Goal: Task Accomplishment & Management: Manage account settings

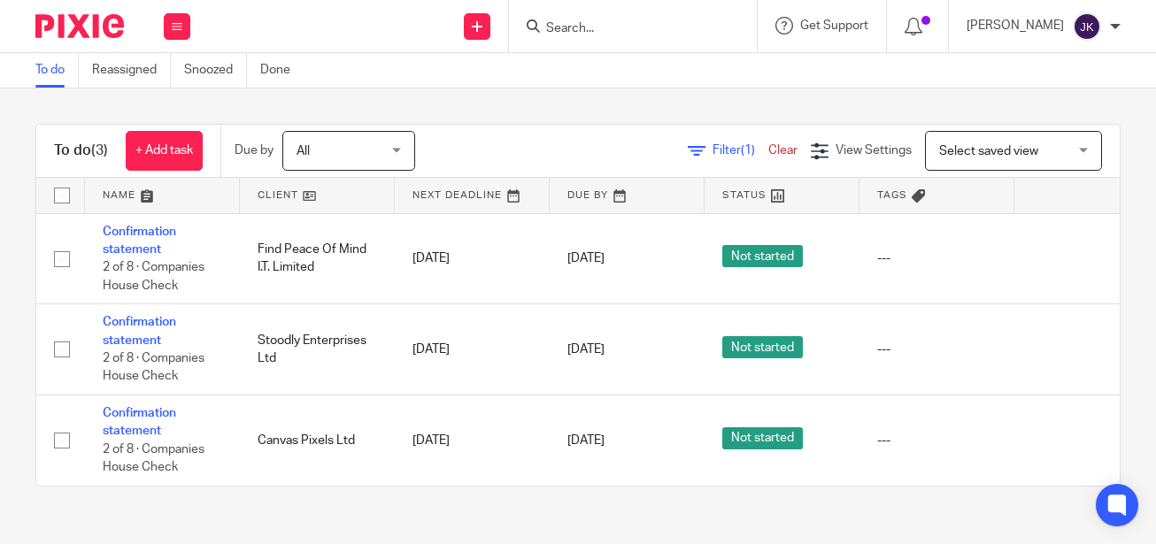
click at [577, 27] on form at bounding box center [638, 26] width 188 height 22
click at [577, 27] on input "Search" at bounding box center [623, 29] width 159 height 16
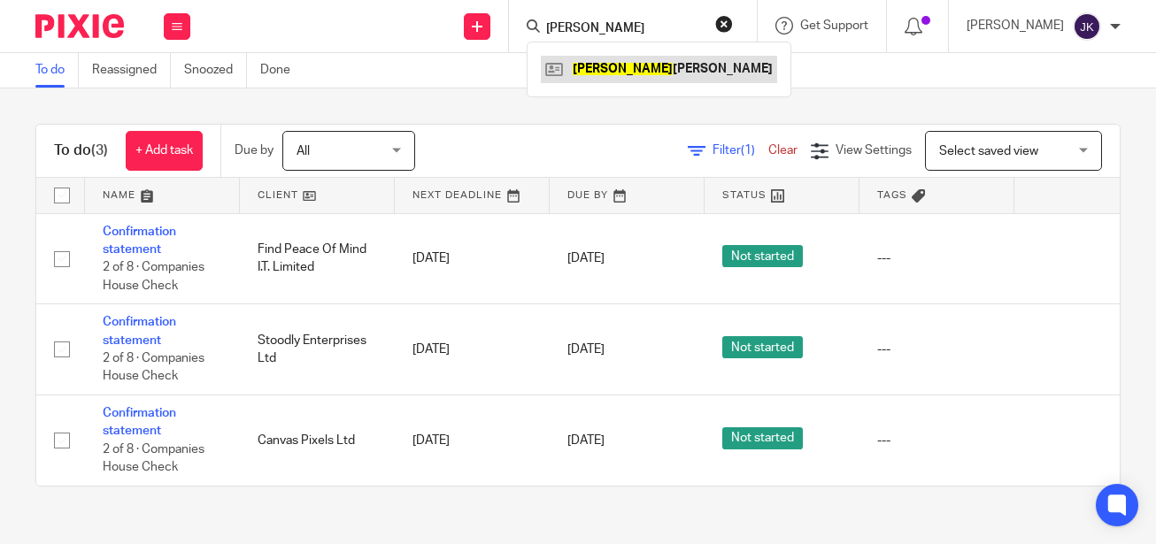
type input "[PERSON_NAME]"
click at [545, 69] on link at bounding box center [659, 69] width 236 height 27
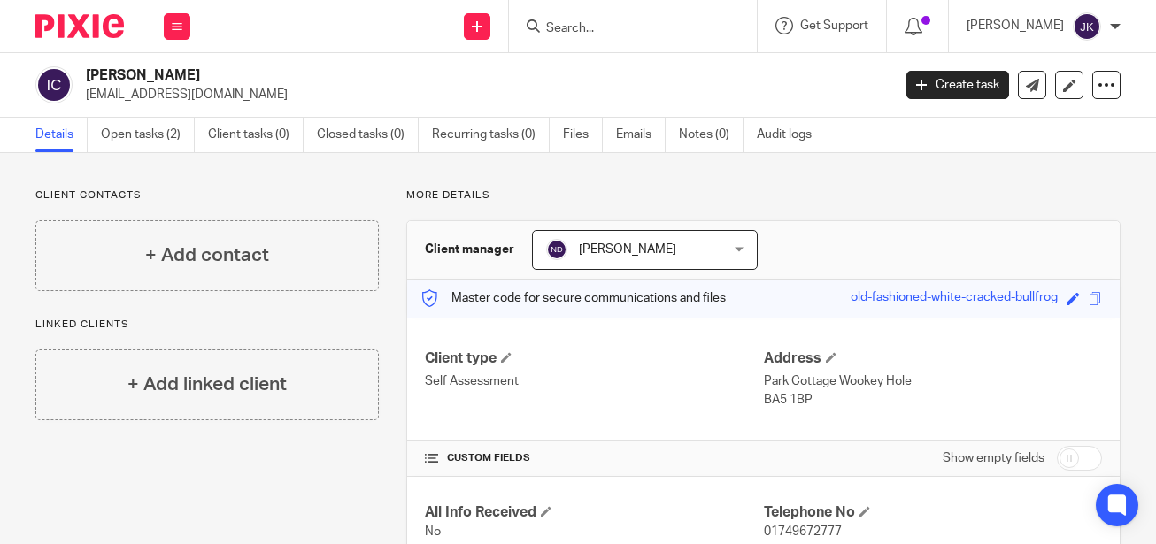
scroll to position [125, 0]
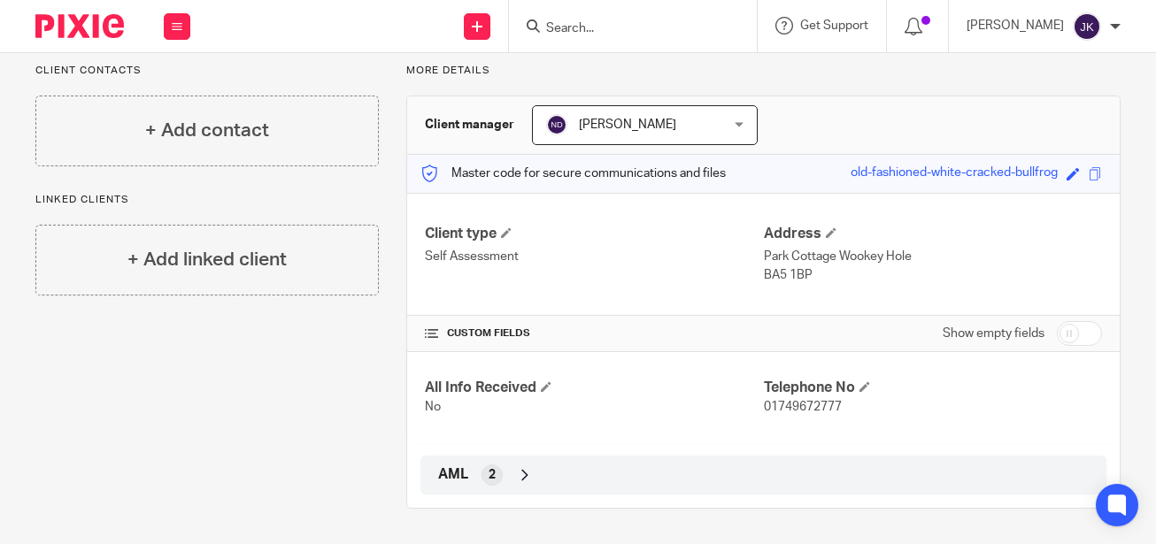
click at [1059, 325] on input "checkbox" at bounding box center [1078, 333] width 45 height 25
checkbox input "true"
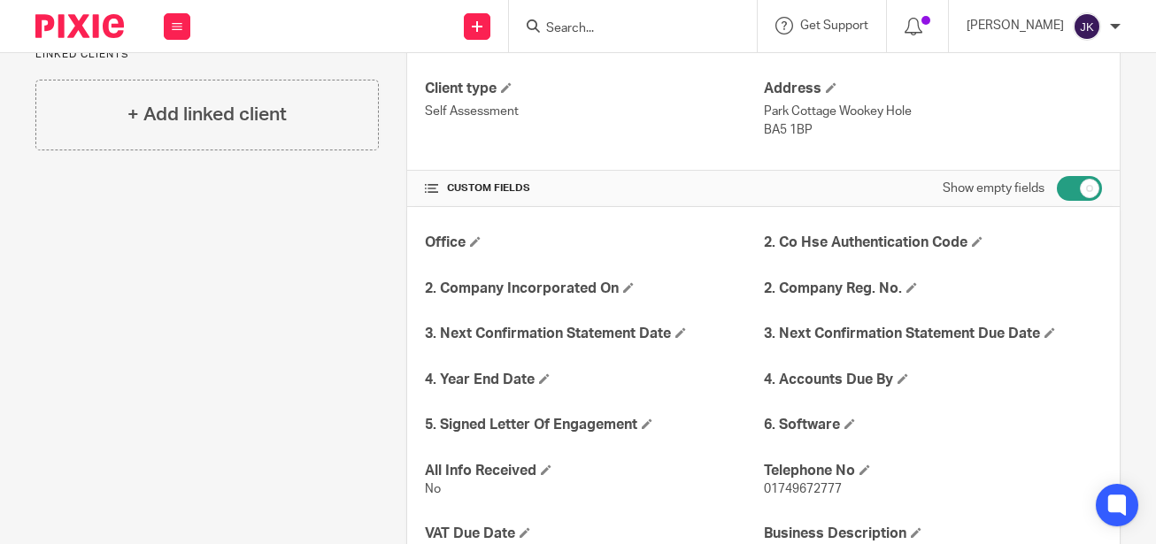
scroll to position [302, 0]
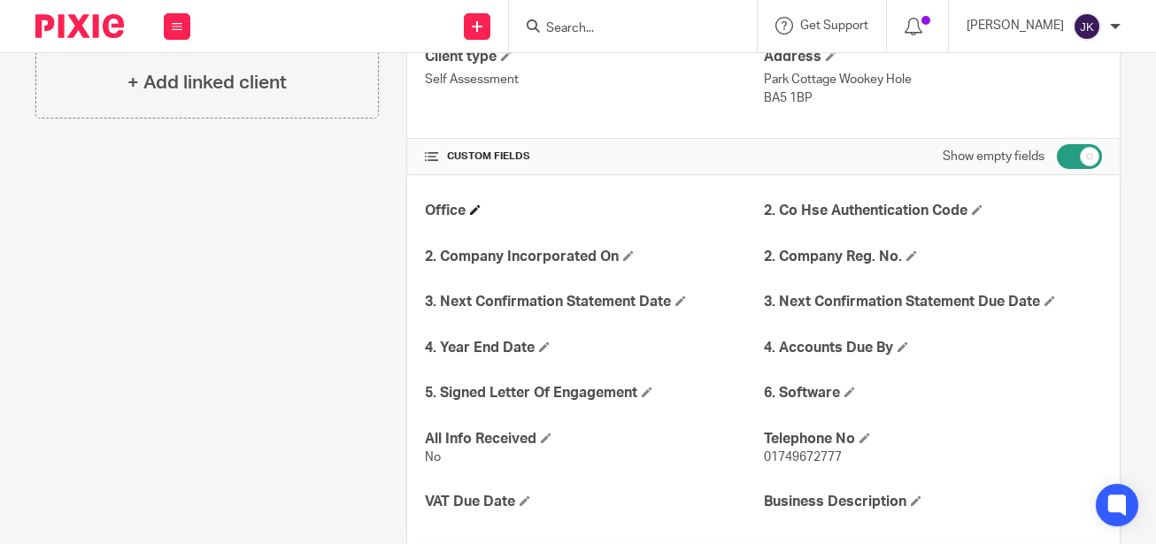
click at [480, 212] on h4 "Office" at bounding box center [594, 211] width 338 height 19
click at [472, 212] on span at bounding box center [475, 209] width 11 height 11
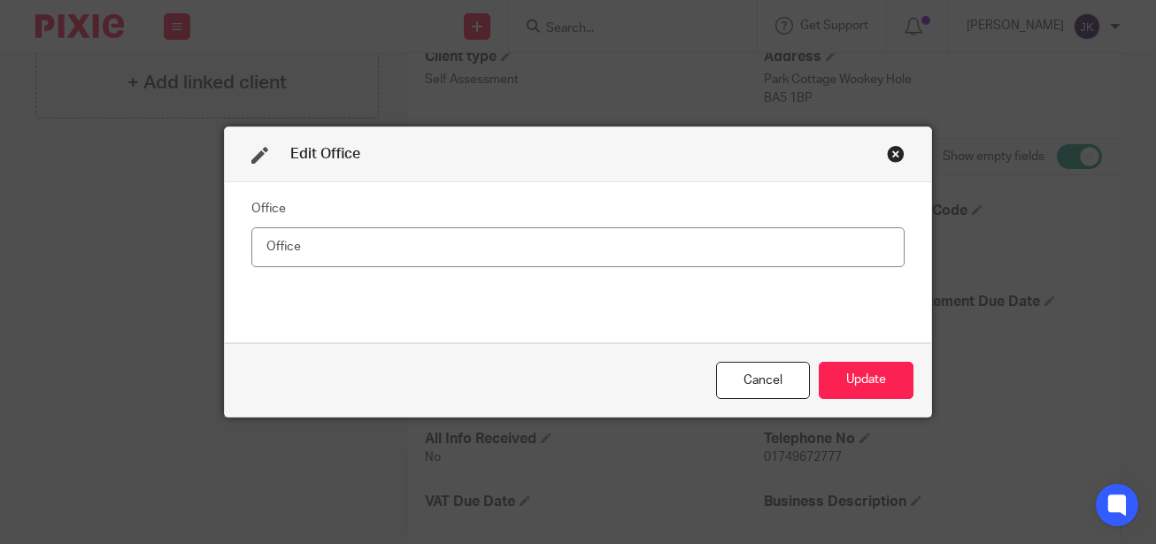
click at [465, 247] on input "text" at bounding box center [577, 247] width 653 height 40
type input "PB"
click at [826, 378] on button "Update" at bounding box center [865, 381] width 95 height 38
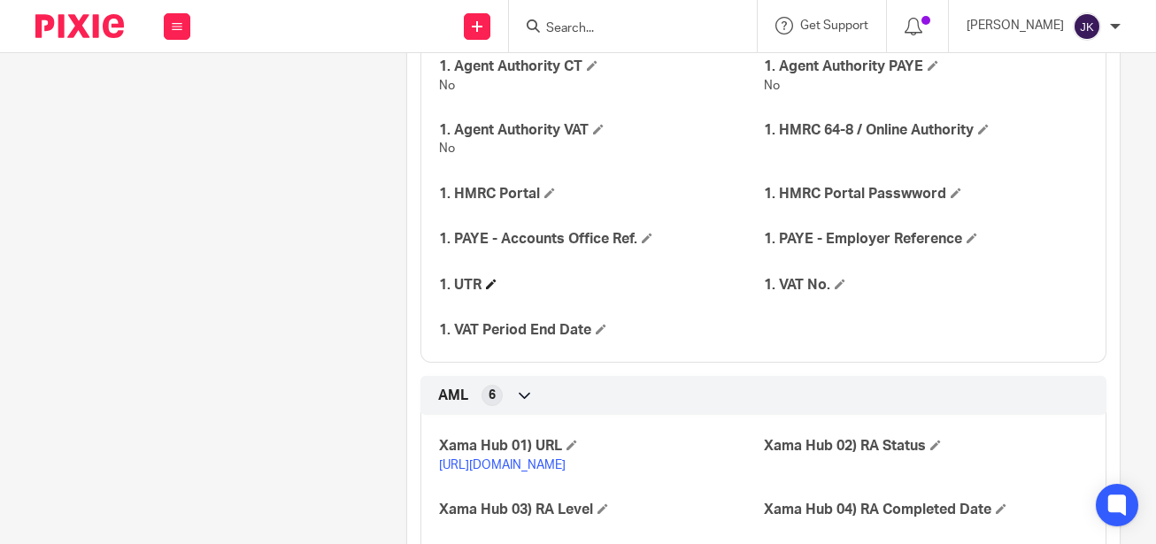
scroll to position [740, 0]
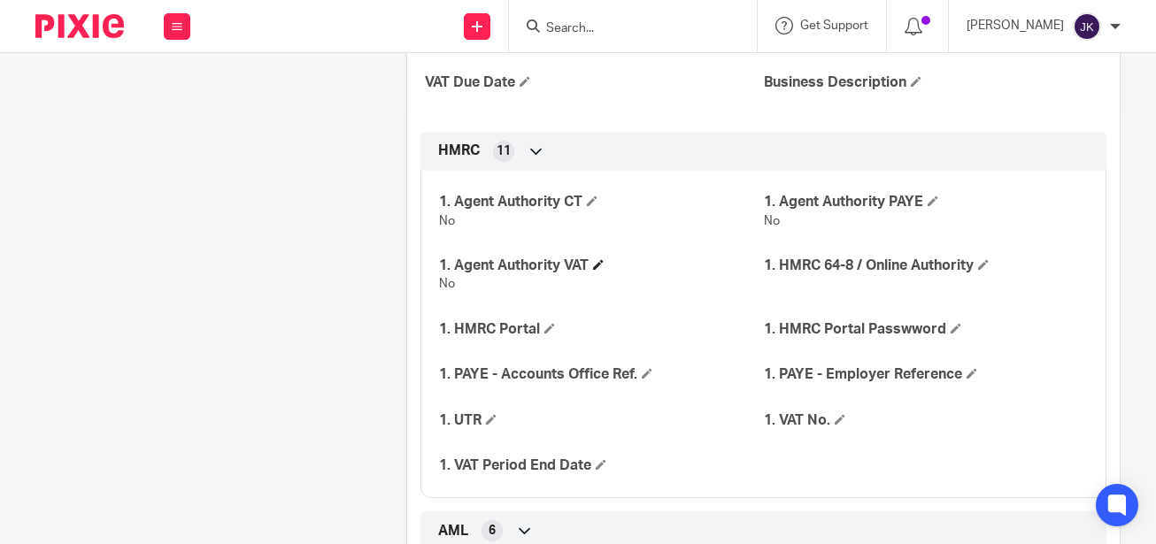
drag, startPoint x: 749, startPoint y: 227, endPoint x: 661, endPoint y: 266, distance: 96.7
click at [661, 266] on h4 "1. Agent Authority VAT" at bounding box center [601, 266] width 324 height 19
click at [986, 264] on h4 "1. HMRC 64-8 / Online Authority" at bounding box center [926, 266] width 324 height 19
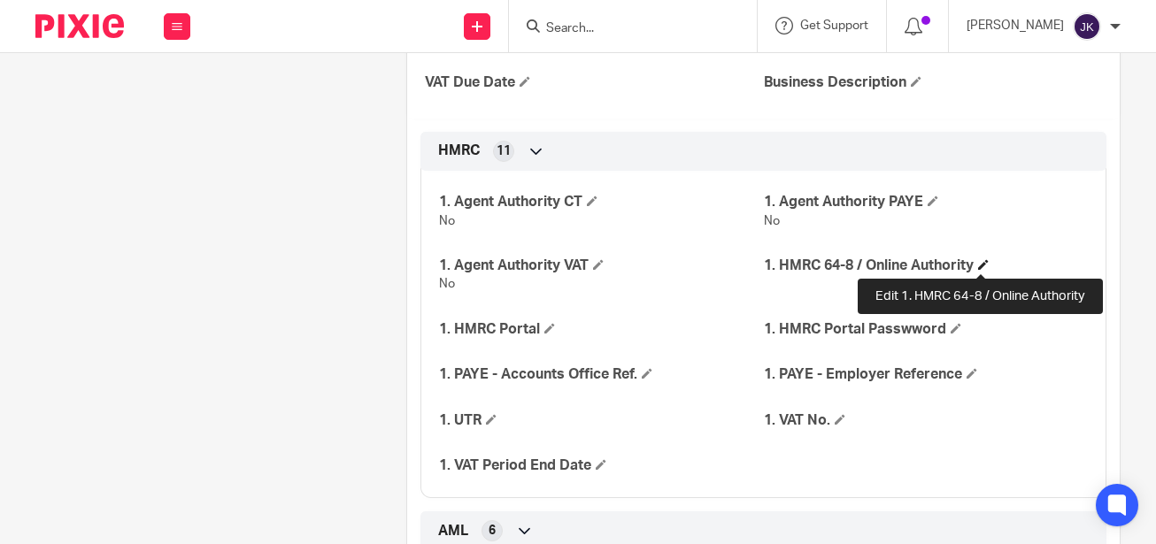
click at [981, 260] on span at bounding box center [983, 264] width 11 height 11
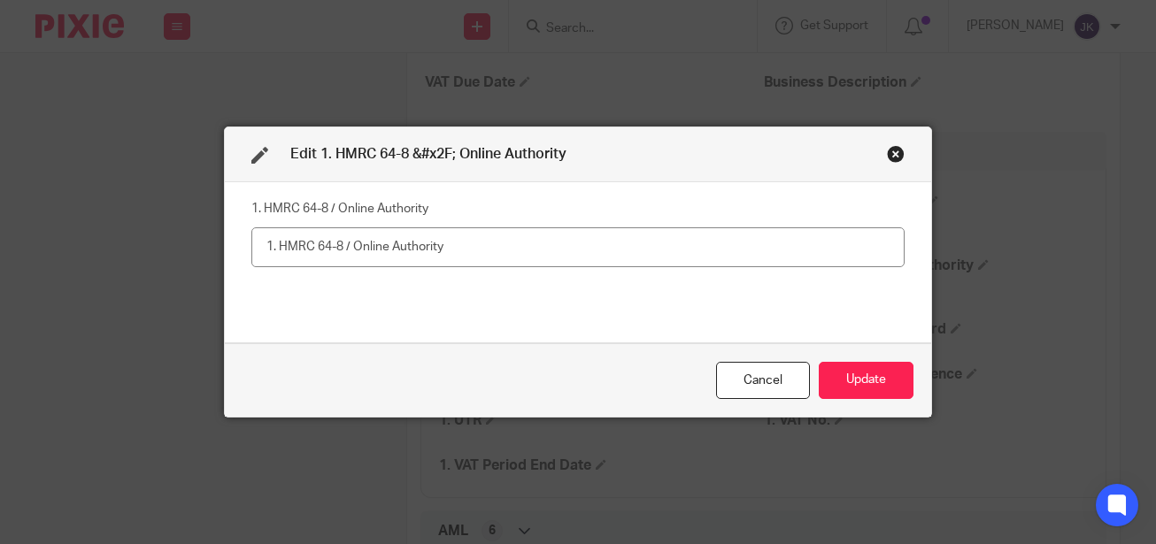
click at [365, 247] on input "text" at bounding box center [577, 247] width 653 height 40
click at [389, 256] on input "Yes -" at bounding box center [577, 247] width 653 height 40
paste input "SA35815534"
type input "Yes - SA35815534"
click at [827, 377] on button "Update" at bounding box center [865, 381] width 95 height 38
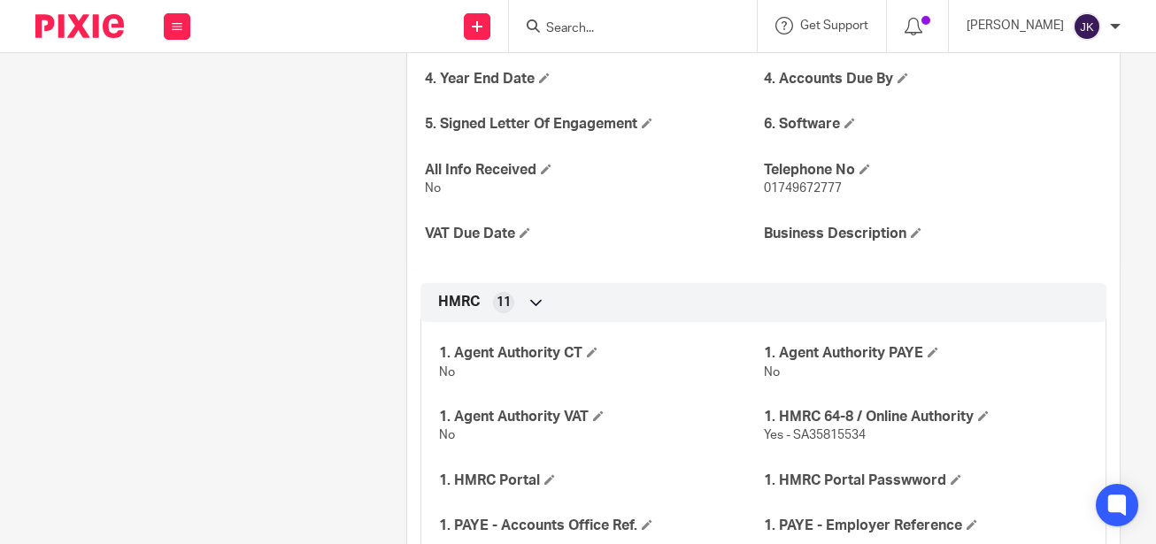
scroll to position [619, 0]
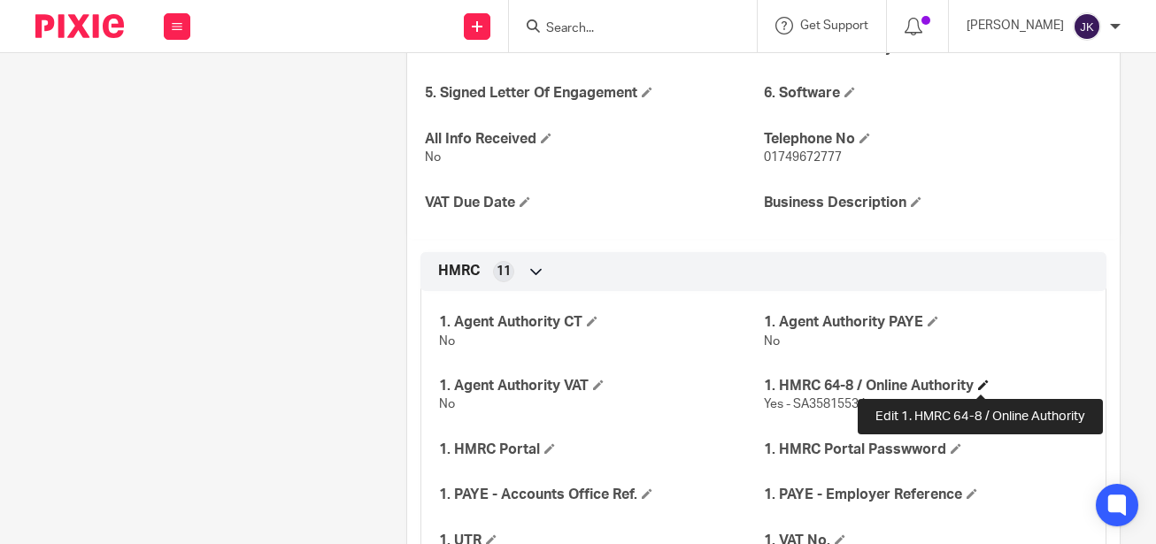
click at [978, 381] on span at bounding box center [983, 385] width 11 height 11
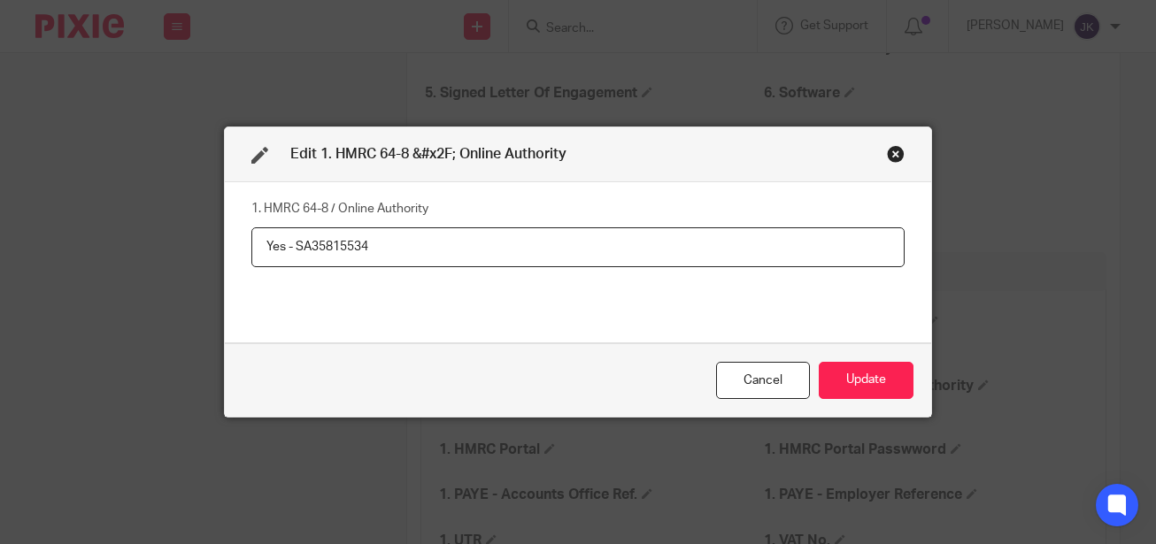
click at [449, 250] on input "Yes - SA35815534" at bounding box center [577, 247] width 653 height 40
type input "Yes - SA35815534 auth code"
click at [847, 376] on button "Update" at bounding box center [865, 381] width 95 height 38
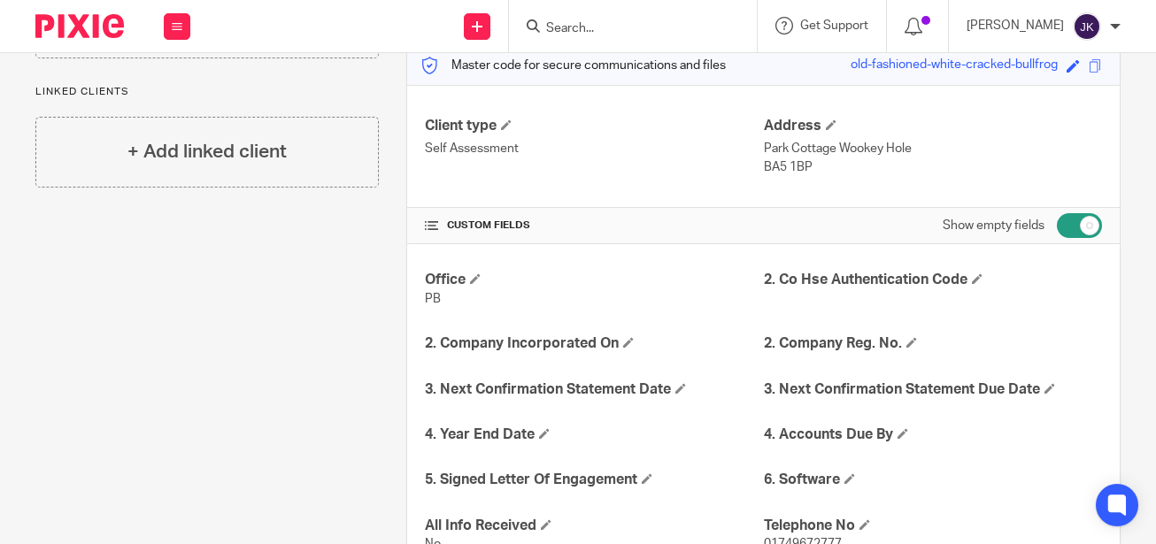
scroll to position [0, 0]
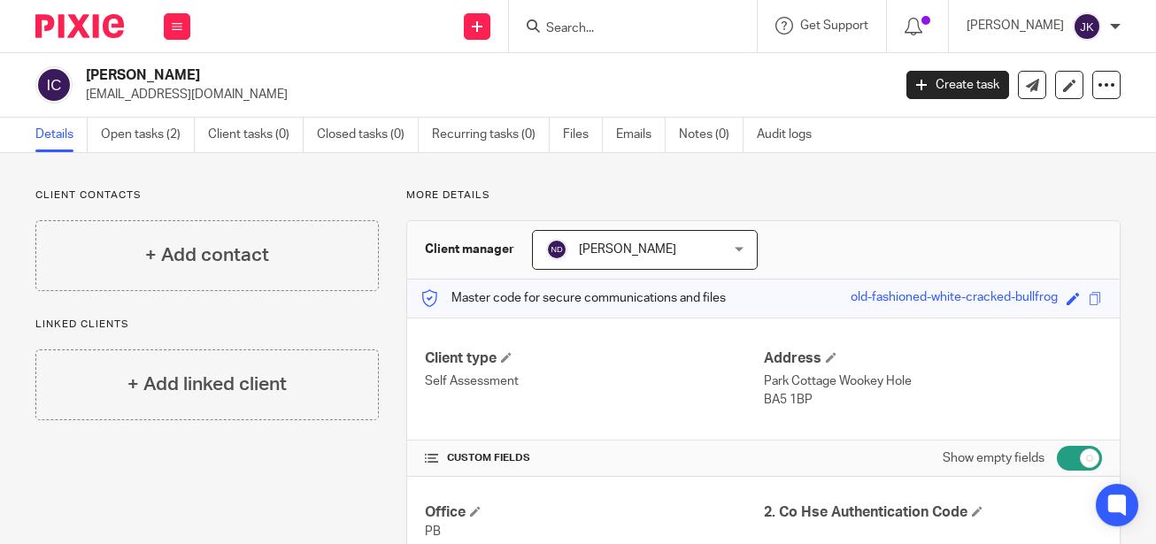
click at [162, 29] on div "Work Email Clients Team Reports Settings" at bounding box center [177, 26] width 62 height 52
click at [157, 82] on link "Work" at bounding box center [167, 82] width 28 height 12
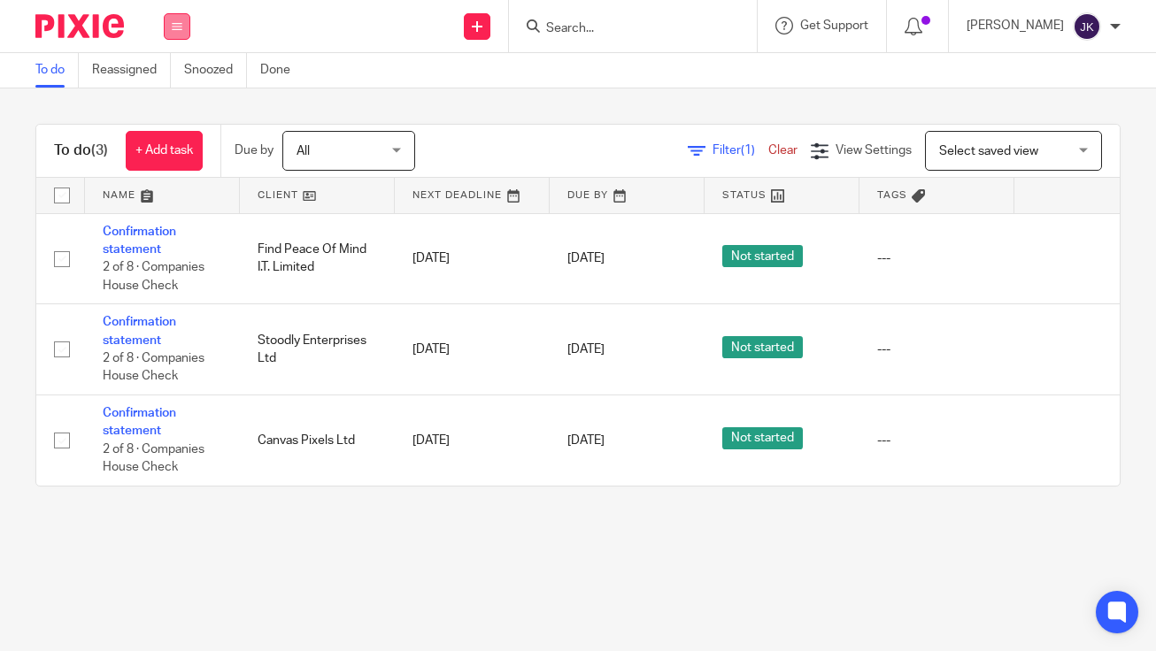
click at [171, 25] on button at bounding box center [177, 26] width 27 height 27
click at [191, 31] on div "Work Email Clients Team Reports Settings" at bounding box center [177, 26] width 62 height 52
click at [177, 31] on icon at bounding box center [177, 26] width 11 height 11
click at [173, 35] on button at bounding box center [177, 26] width 27 height 27
click at [82, 34] on img at bounding box center [79, 26] width 88 height 24
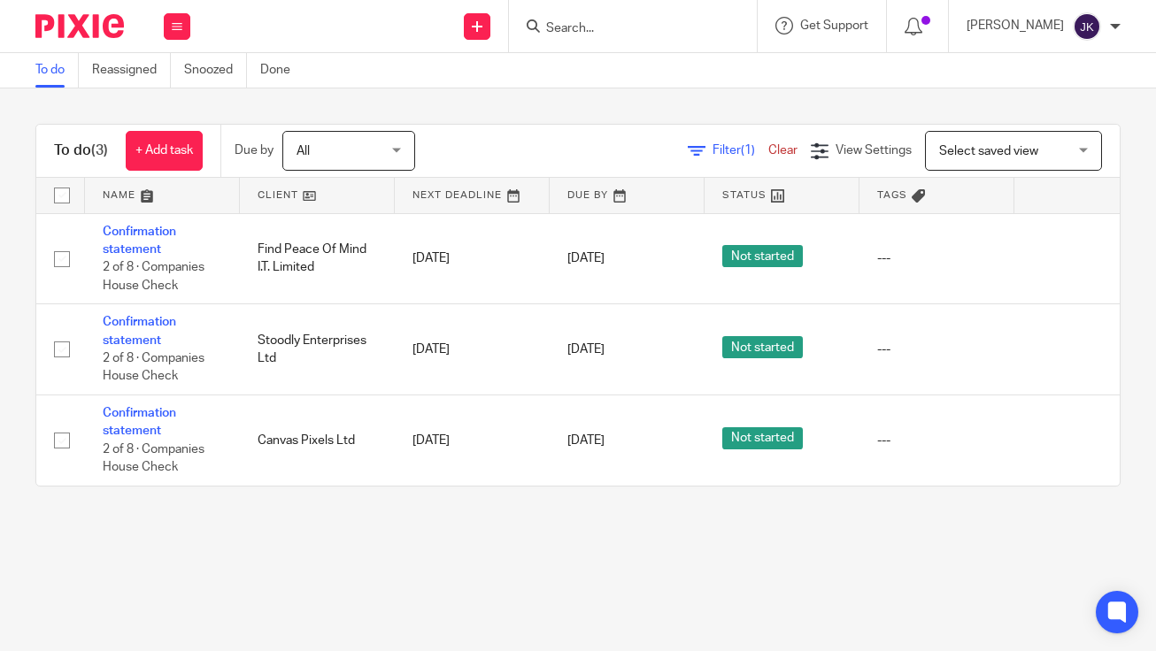
click at [749, 543] on main "To do Reassigned Snoozed Done To do (3) + Add task Due by All All [DATE] [DATE]…" at bounding box center [578, 325] width 1156 height 651
click at [1101, 25] on div "[PERSON_NAME]" at bounding box center [1043, 26] width 154 height 28
click at [1032, 119] on span "Logout" at bounding box center [1038, 123] width 40 height 12
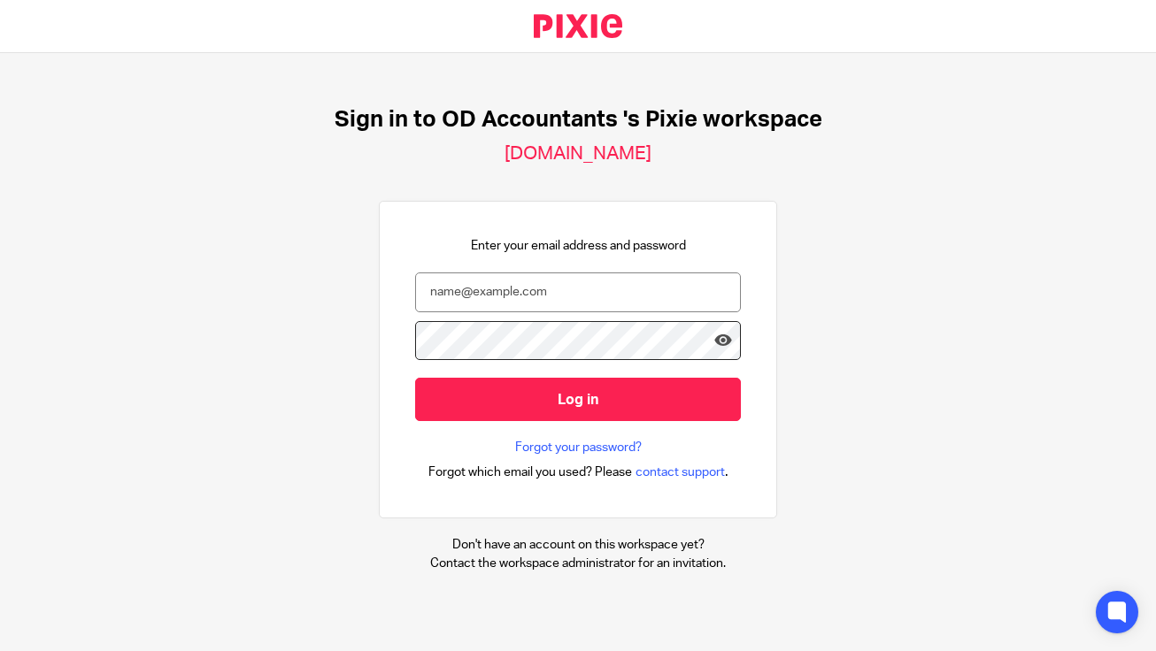
drag, startPoint x: 786, startPoint y: 200, endPoint x: 704, endPoint y: 238, distance: 89.9
drag, startPoint x: 704, startPoint y: 238, endPoint x: 411, endPoint y: 222, distance: 293.3
click at [411, 222] on div "Enter your email address and password Log in Forgot your password? Forgot which…" at bounding box center [578, 360] width 398 height 319
click at [489, 283] on input "email" at bounding box center [578, 293] width 326 height 40
type input "[PERSON_NAME][EMAIL_ADDRESS][DOMAIN_NAME]"
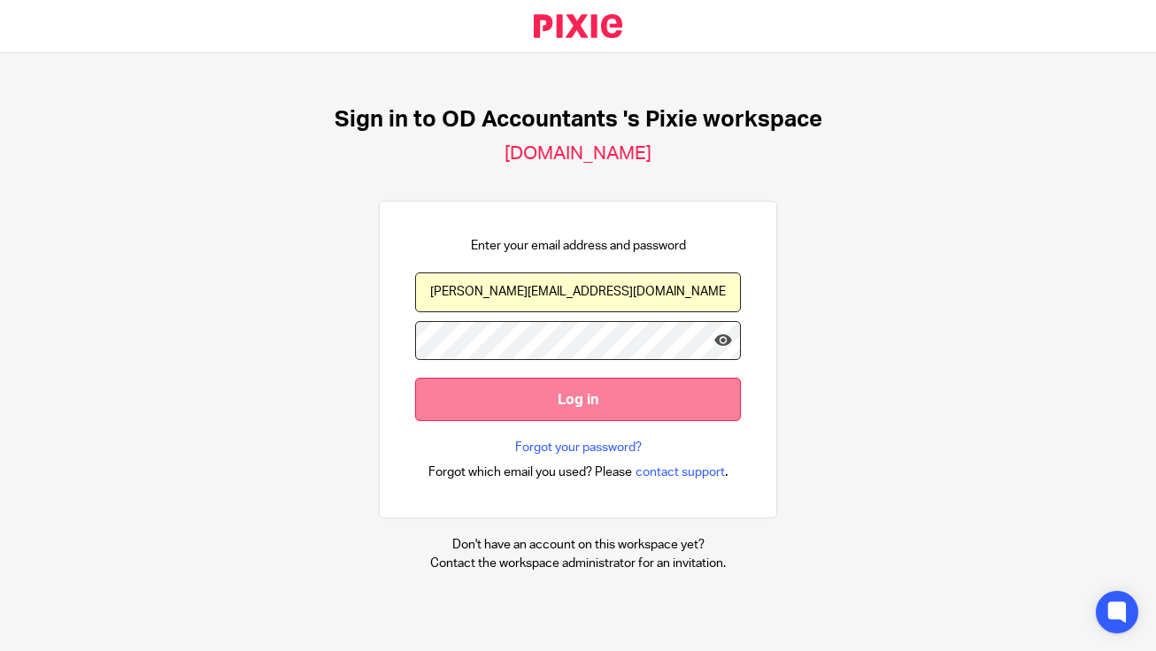
click at [516, 386] on input "Log in" at bounding box center [578, 399] width 326 height 43
